Goal: Transaction & Acquisition: Purchase product/service

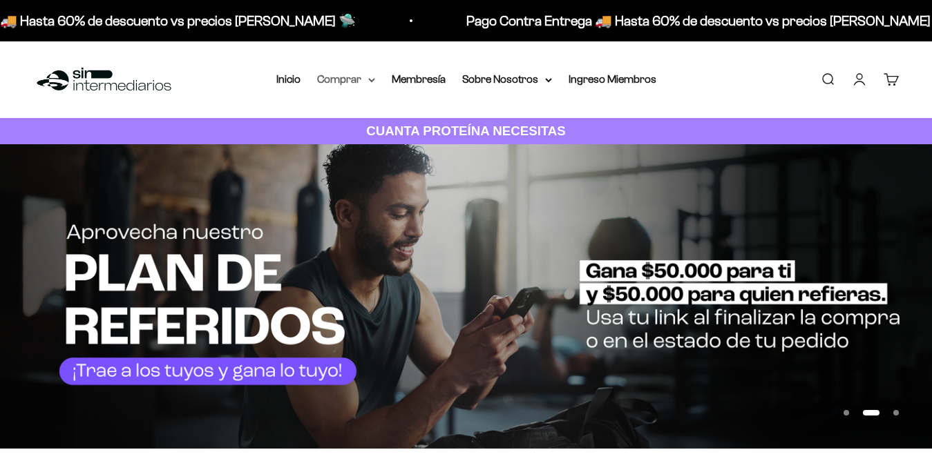
click at [370, 77] on summary "Comprar" at bounding box center [346, 79] width 58 height 18
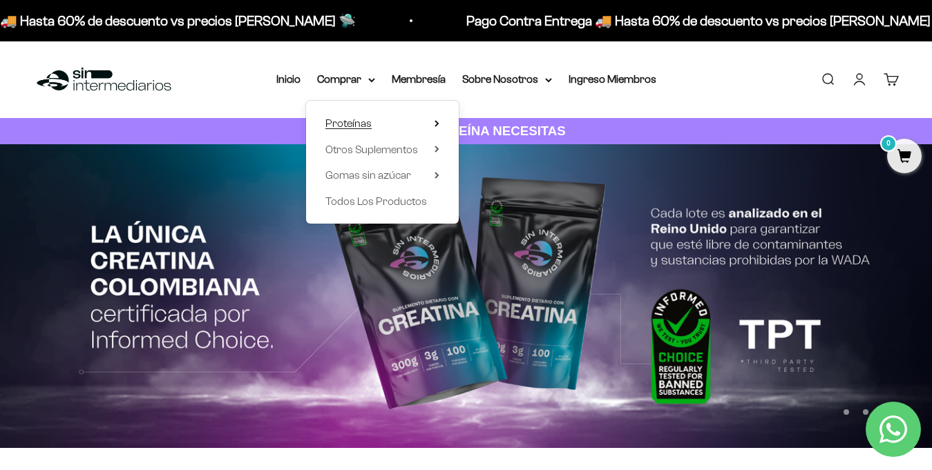
click at [405, 119] on summary "Proteínas" at bounding box center [382, 124] width 114 height 18
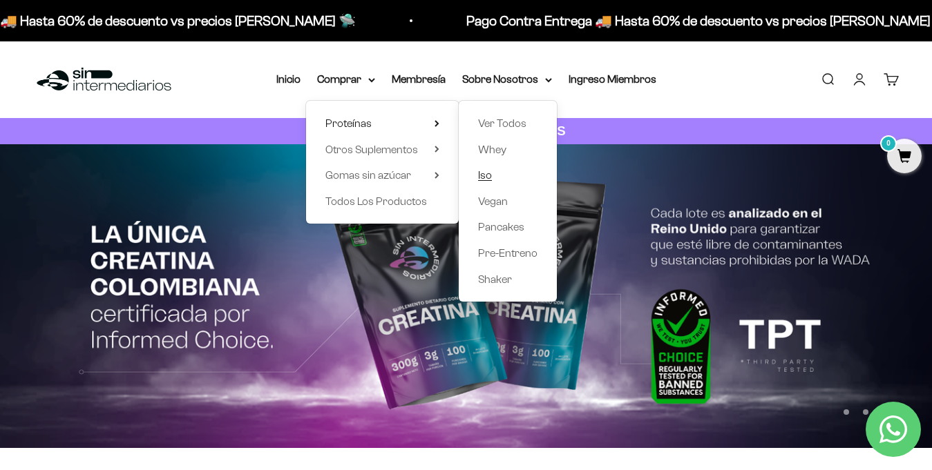
click at [483, 176] on span "Iso" at bounding box center [485, 175] width 14 height 12
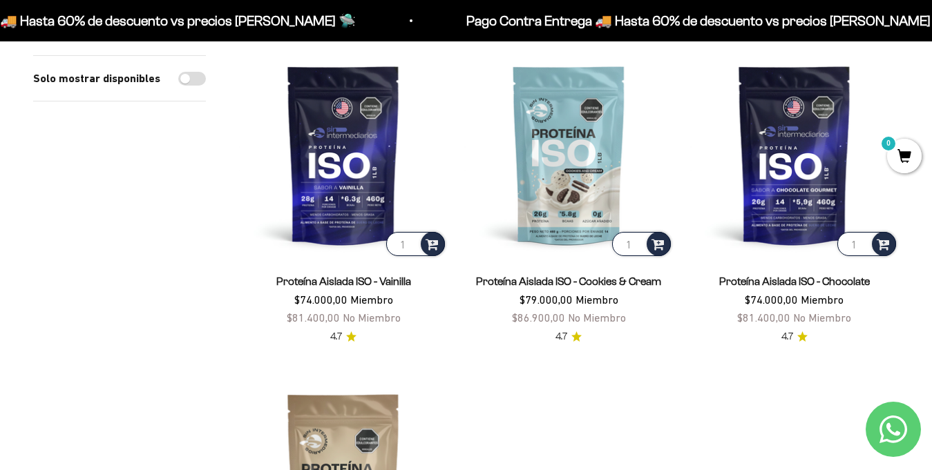
scroll to position [55, 0]
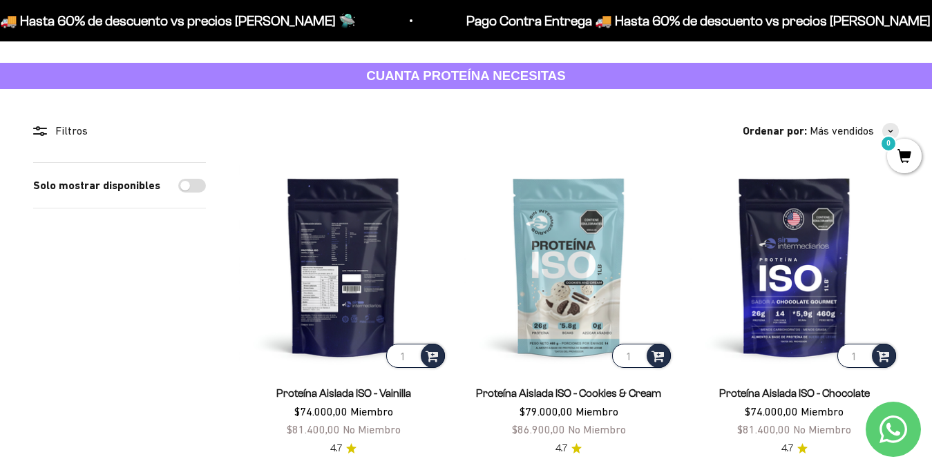
click at [346, 269] on img at bounding box center [343, 266] width 209 height 209
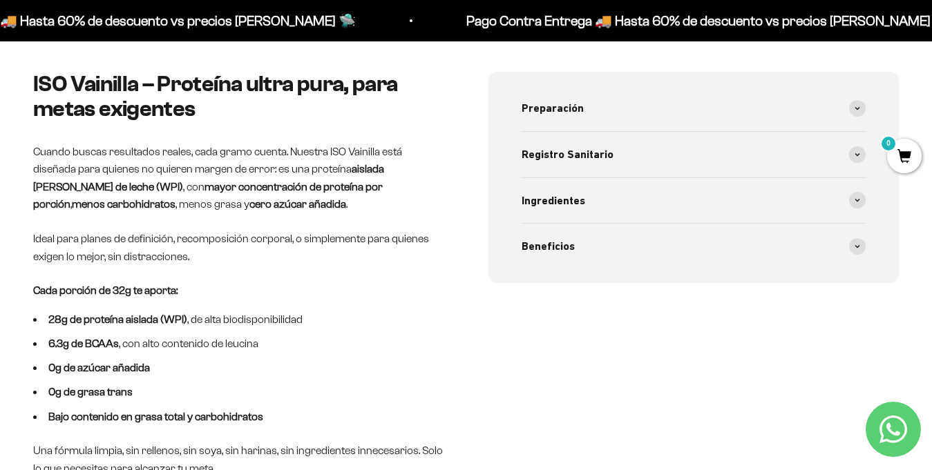
scroll to position [552, 0]
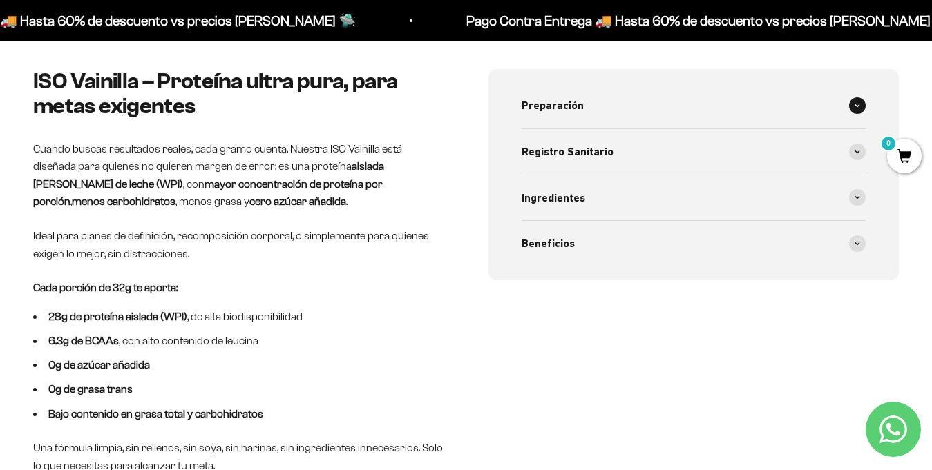
click at [849, 110] on div "Preparación" at bounding box center [693, 106] width 345 height 46
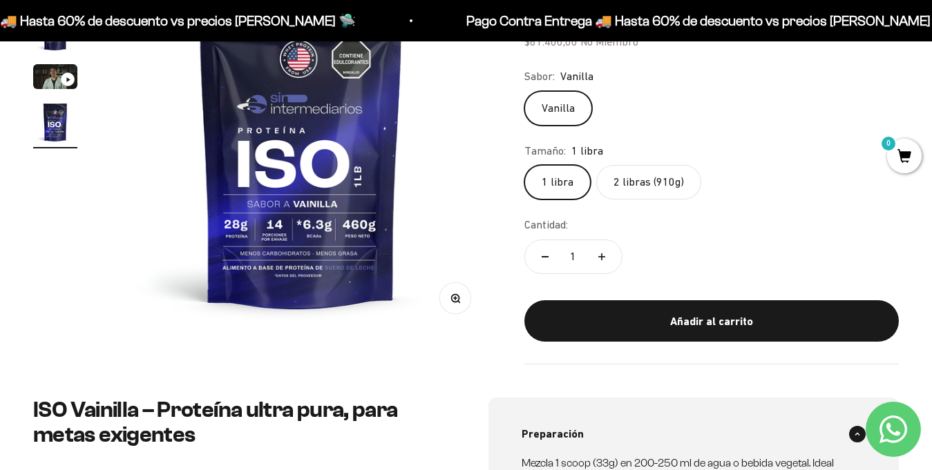
scroll to position [221, 0]
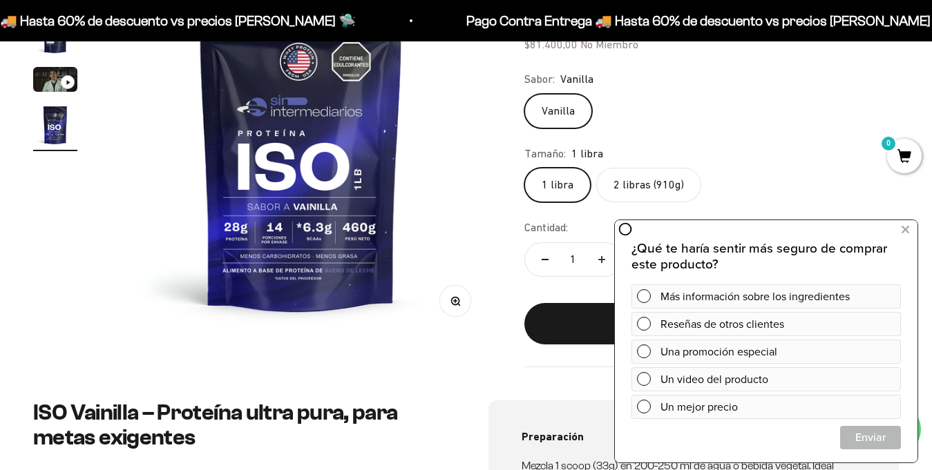
click at [460, 369] on div "Zoom Ir al artículo 1 Ir al artículo 2 Ir al artículo 3 Ir al artículo 4 Proteí…" at bounding box center [466, 161] width 932 height 477
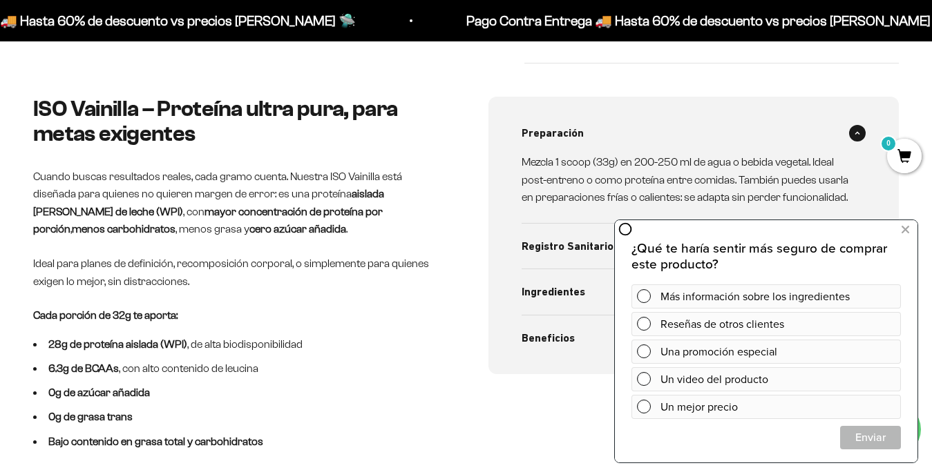
scroll to position [580, 0]
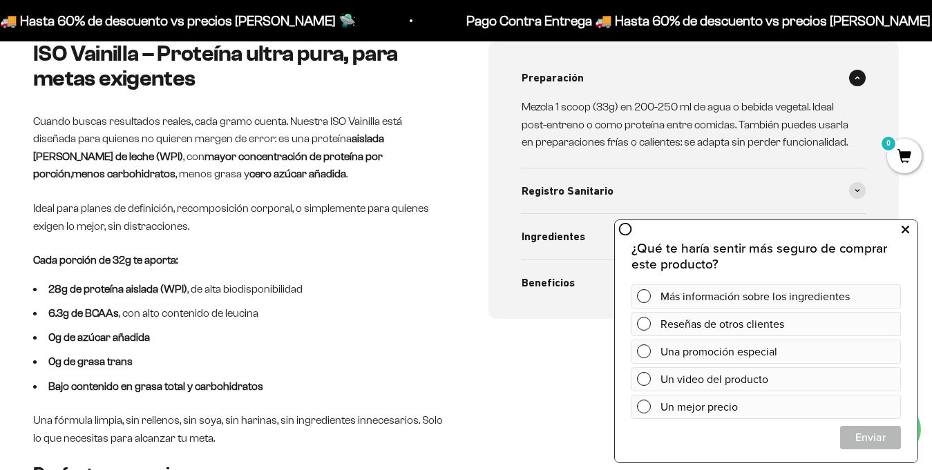
click at [907, 229] on icon at bounding box center [905, 230] width 8 height 18
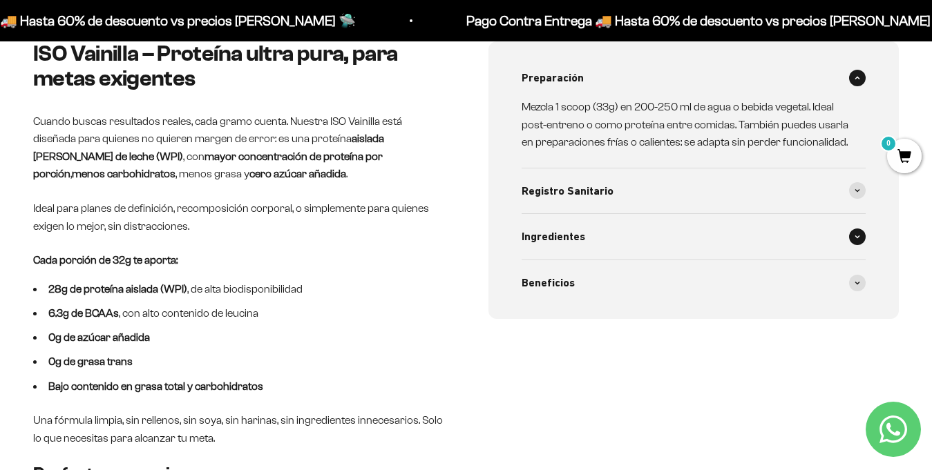
click at [852, 233] on span at bounding box center [857, 237] width 17 height 17
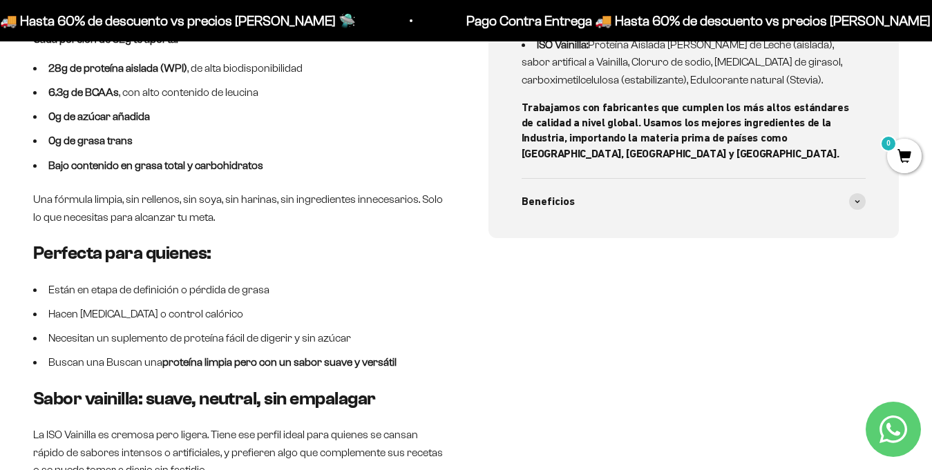
scroll to position [829, 0]
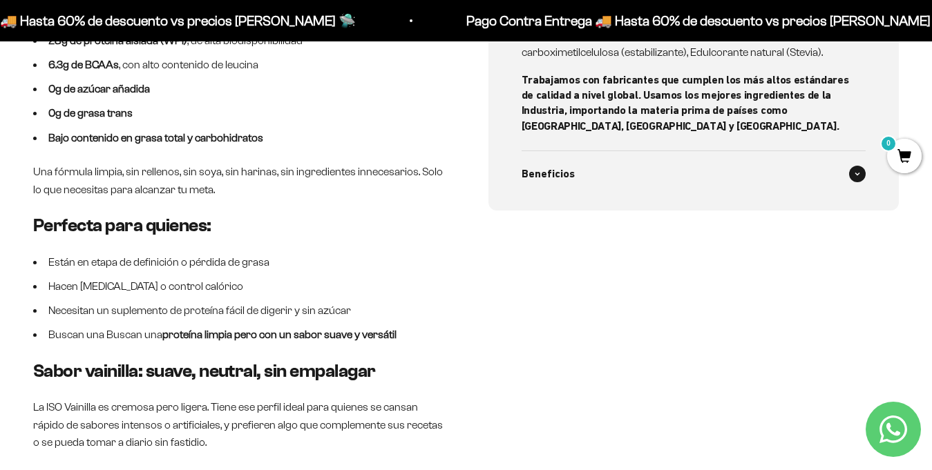
click at [858, 175] on icon at bounding box center [857, 174] width 6 height 4
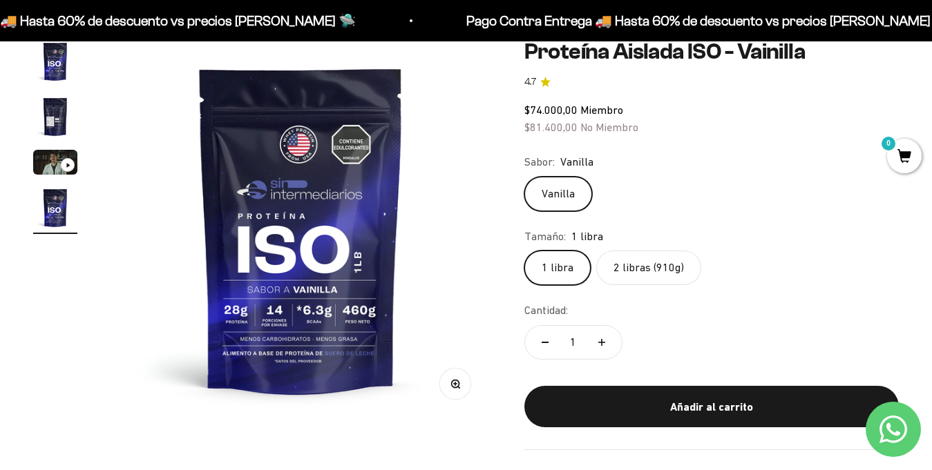
scroll to position [0, 0]
